Goal: Find specific page/section: Find specific page/section

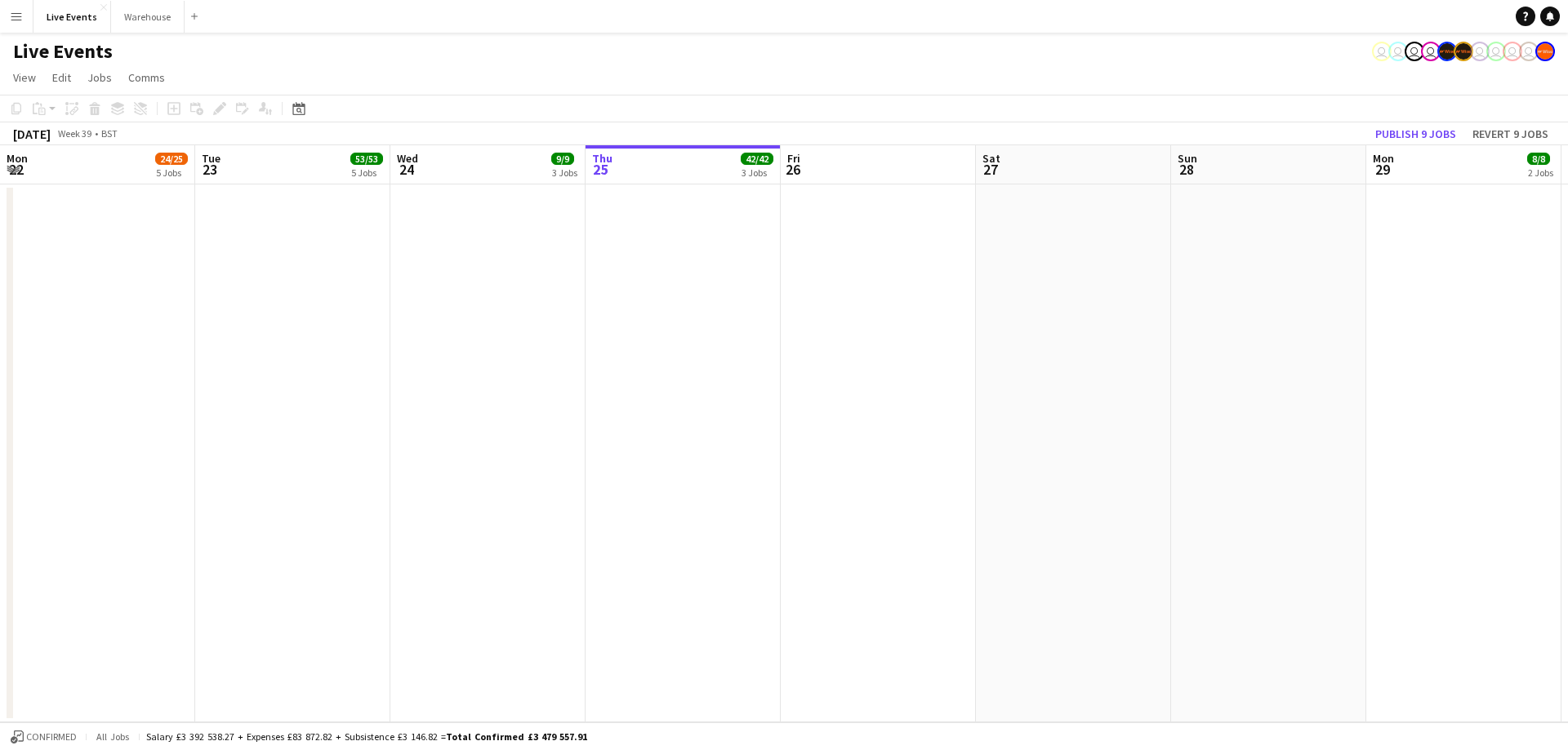
click at [236, 147] on app-calendar-viewport "Mon 22 24/25 5 Jobs Tue 23 53/53 5 Jobs Wed 24 9/9 3 Jobs Thu 25 42/42 3 Jobs F…" at bounding box center [784, 434] width 1568 height 578
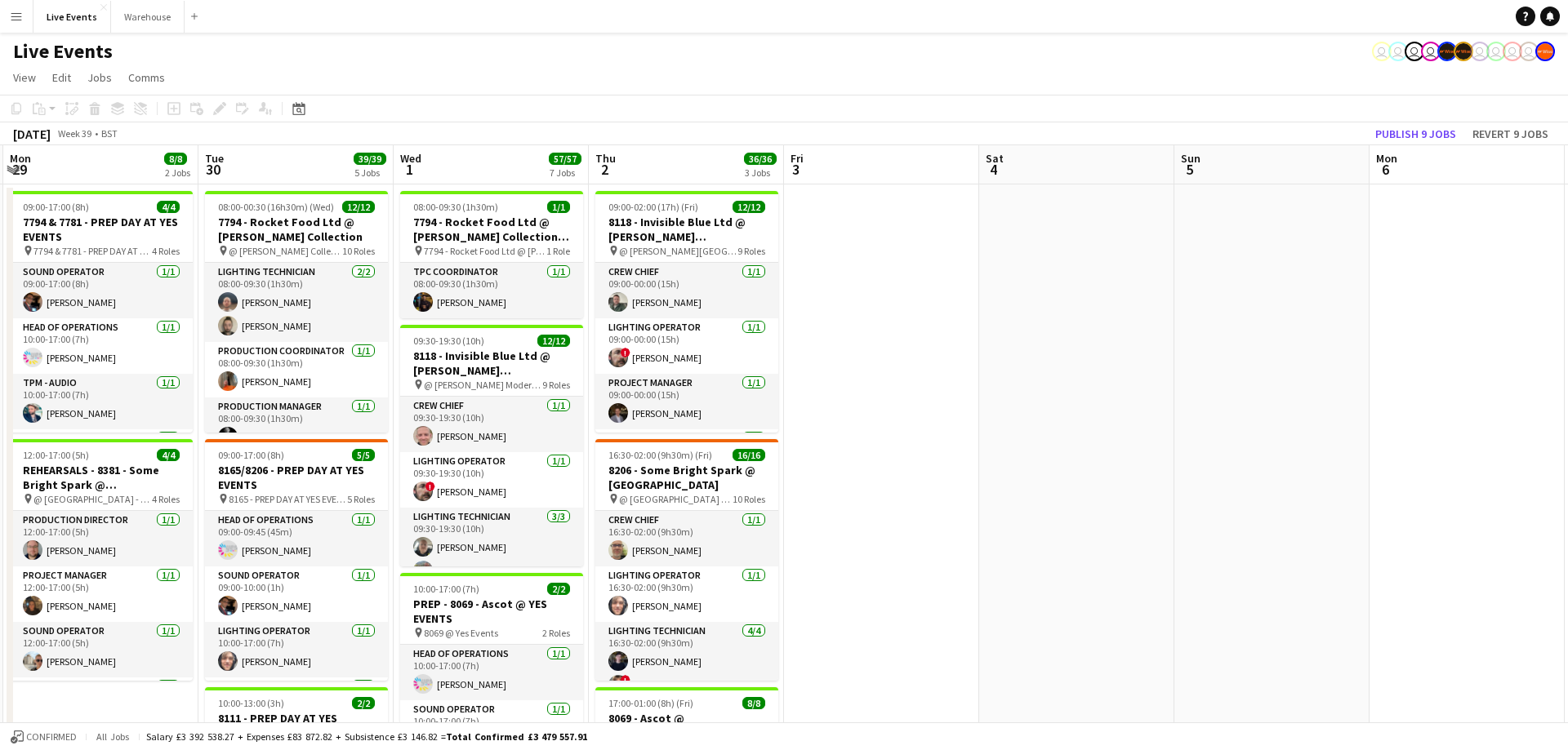
scroll to position [0, 777]
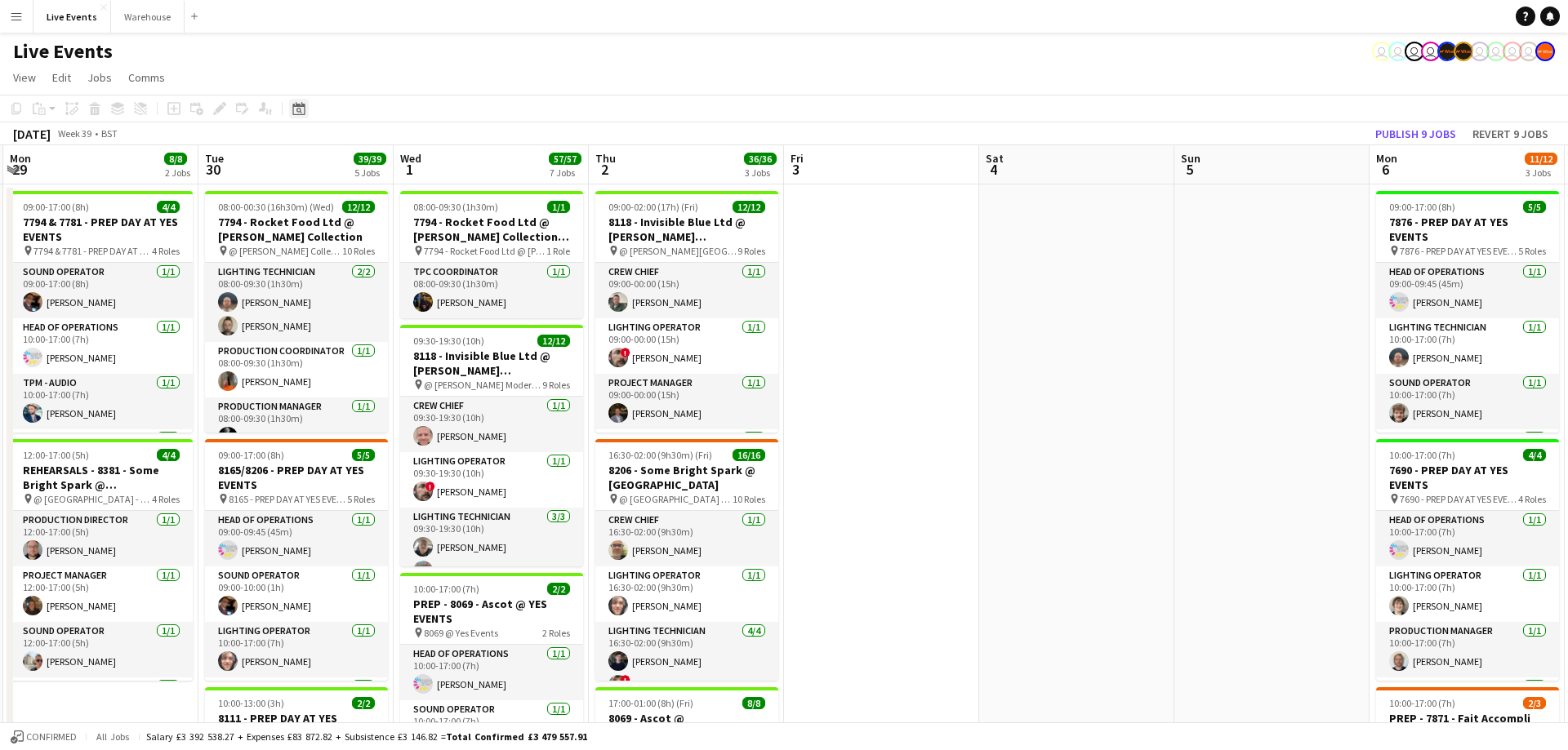
click at [300, 113] on icon "Date picker" at bounding box center [299, 108] width 13 height 13
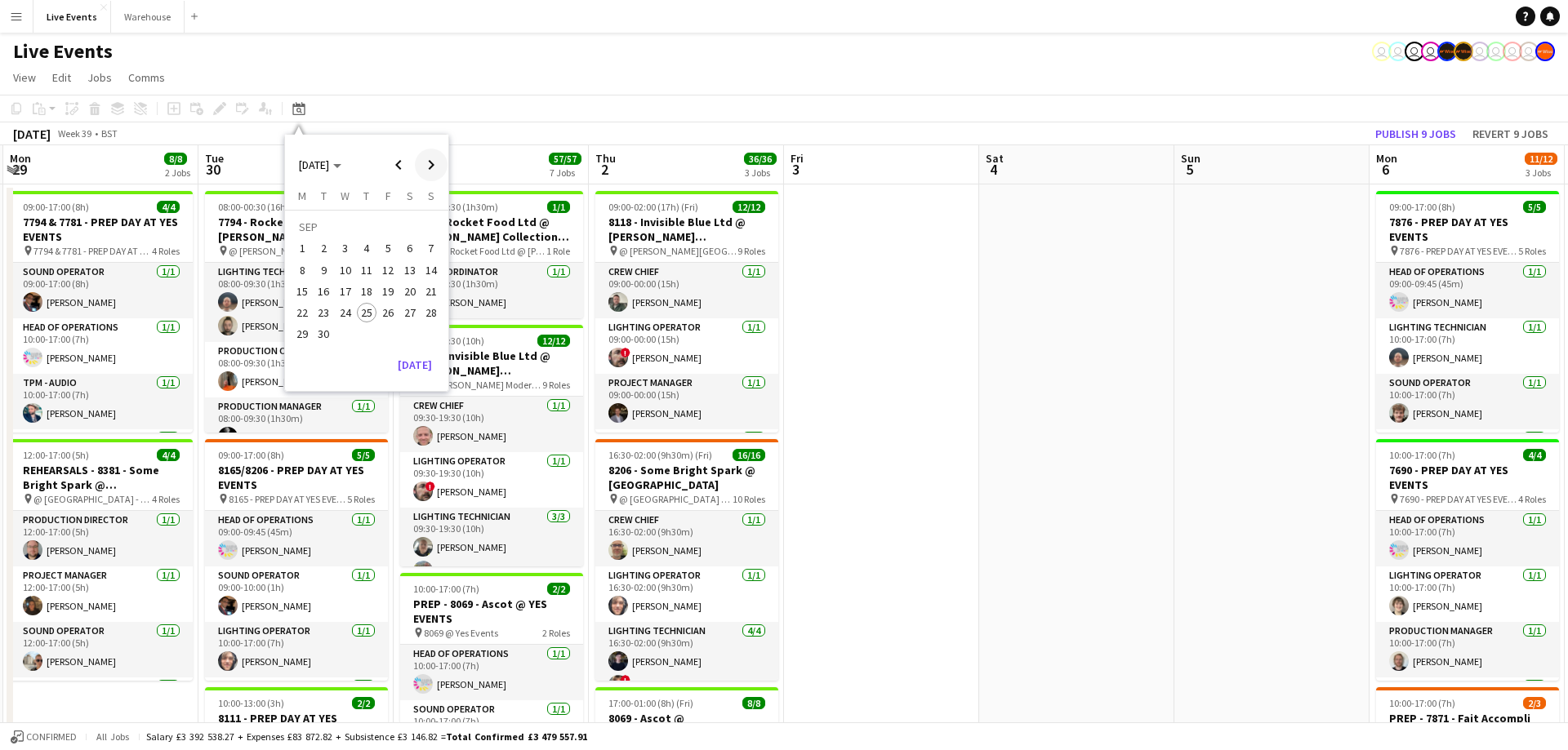
click at [424, 166] on span "Next month" at bounding box center [431, 165] width 32 height 32
click at [349, 267] on span "8" at bounding box center [346, 271] width 20 height 20
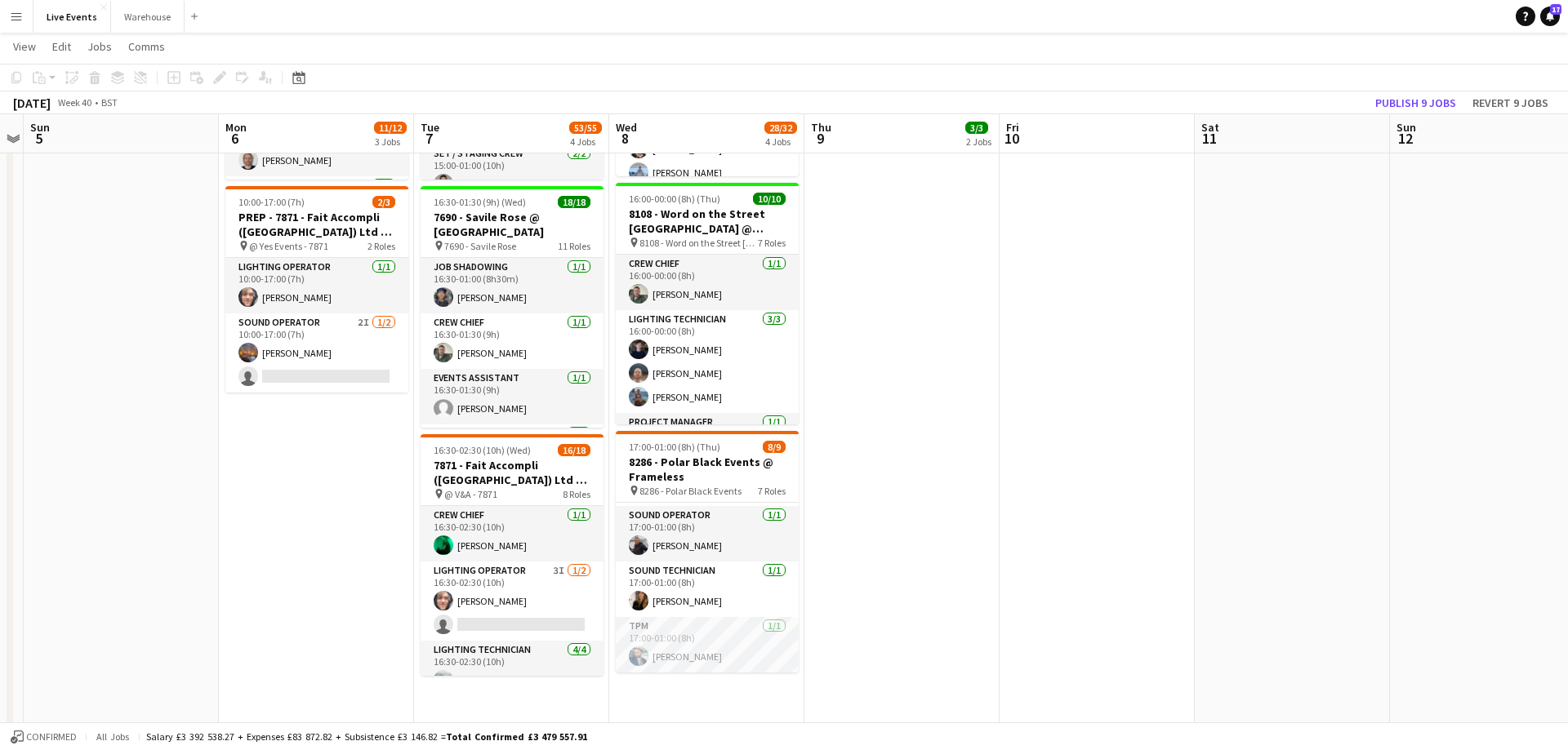
scroll to position [0, 0]
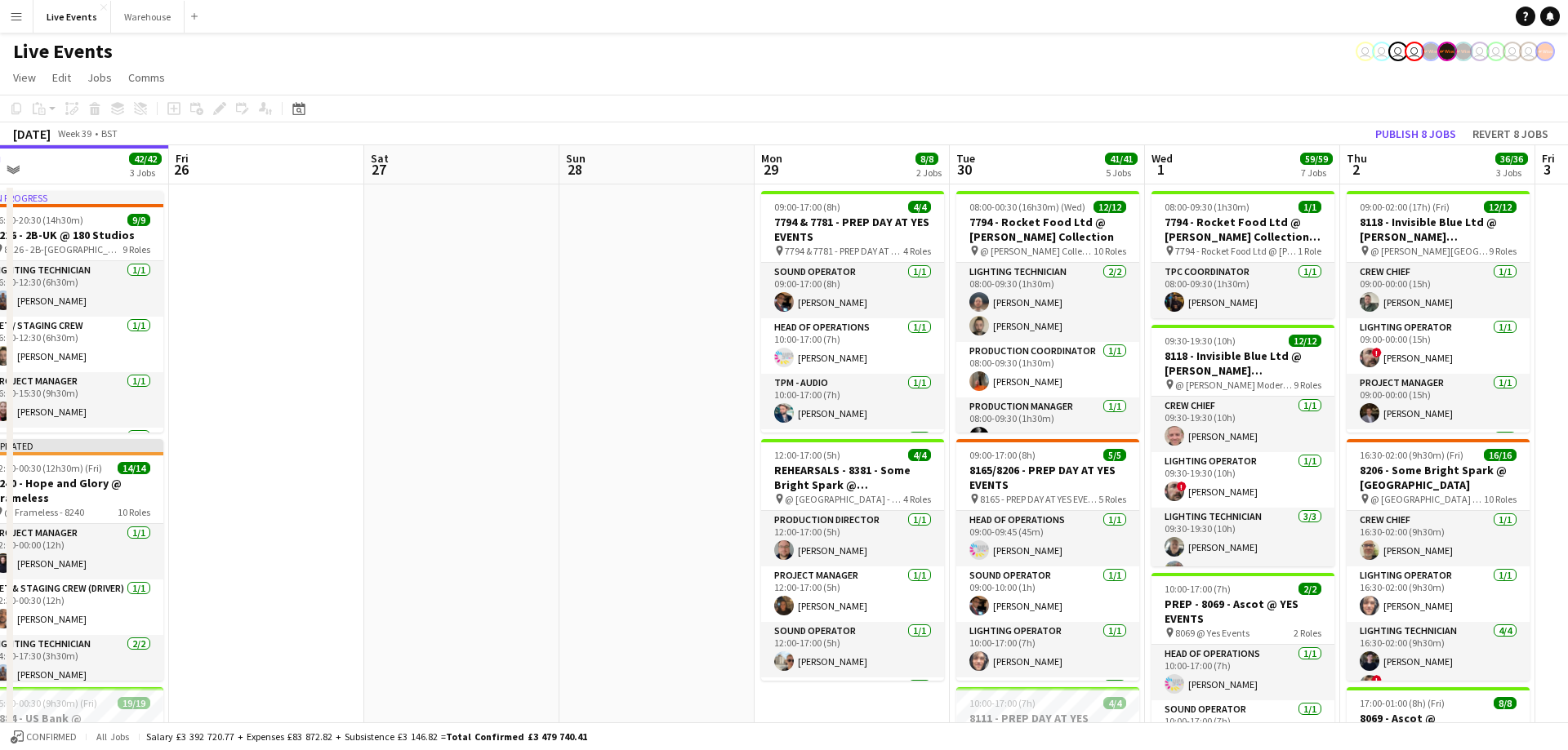
drag, startPoint x: 882, startPoint y: 173, endPoint x: 312, endPoint y: 186, distance: 570.1
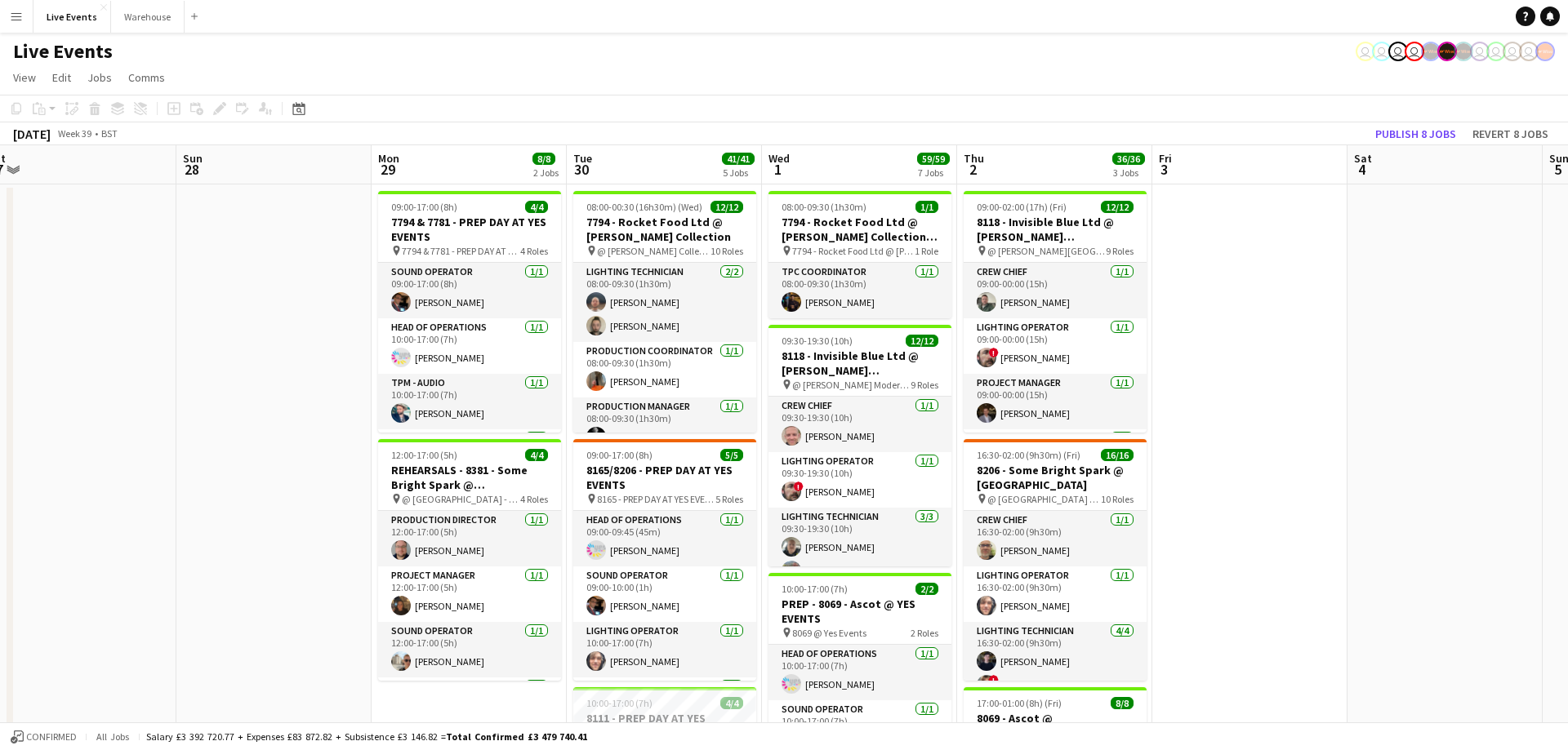
drag, startPoint x: 425, startPoint y: 131, endPoint x: 702, endPoint y: 150, distance: 277.7
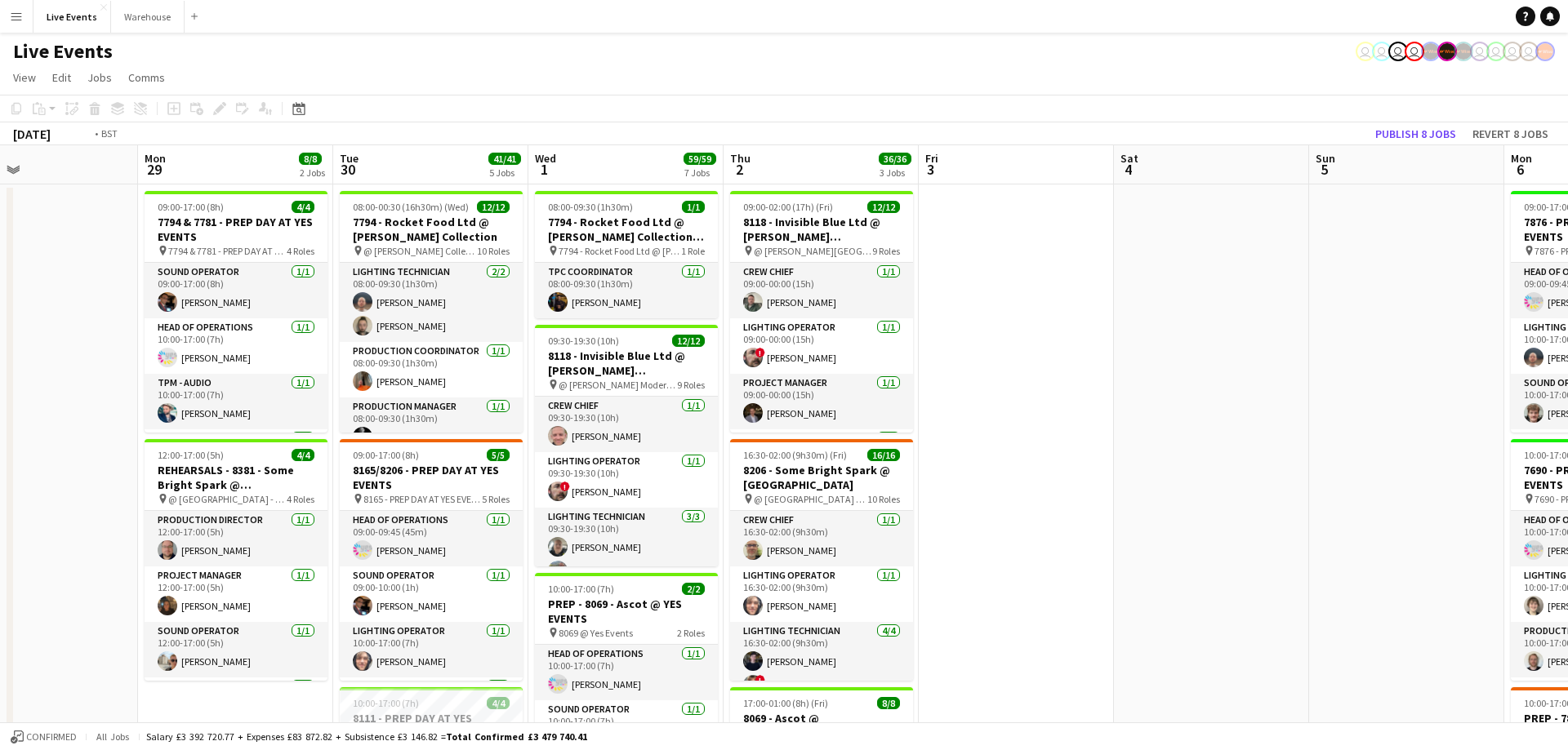
drag, startPoint x: 1215, startPoint y: 171, endPoint x: 645, endPoint y: 179, distance: 570.1
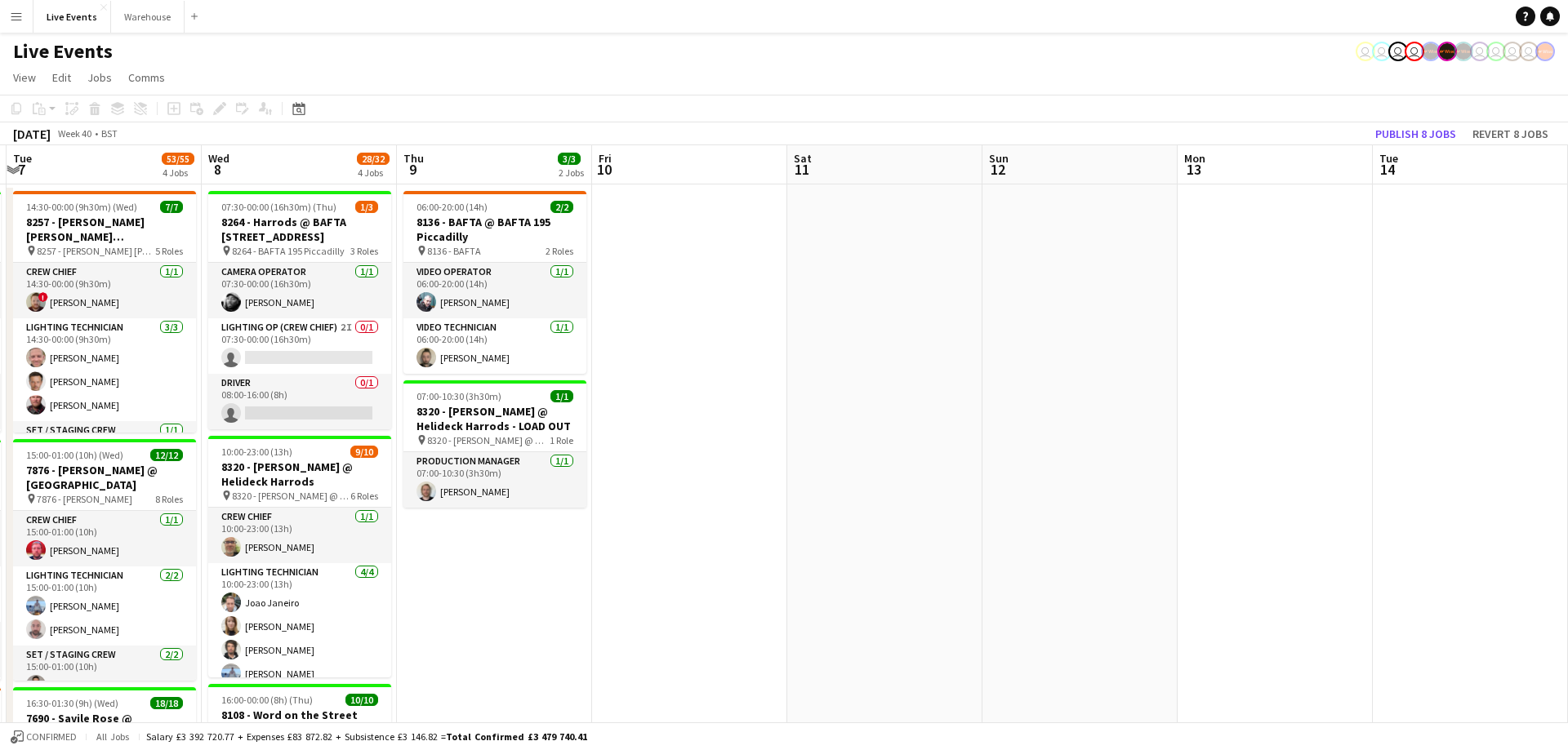
drag, startPoint x: 1263, startPoint y: 167, endPoint x: 635, endPoint y: 184, distance: 628.2
